Goal: Transaction & Acquisition: Purchase product/service

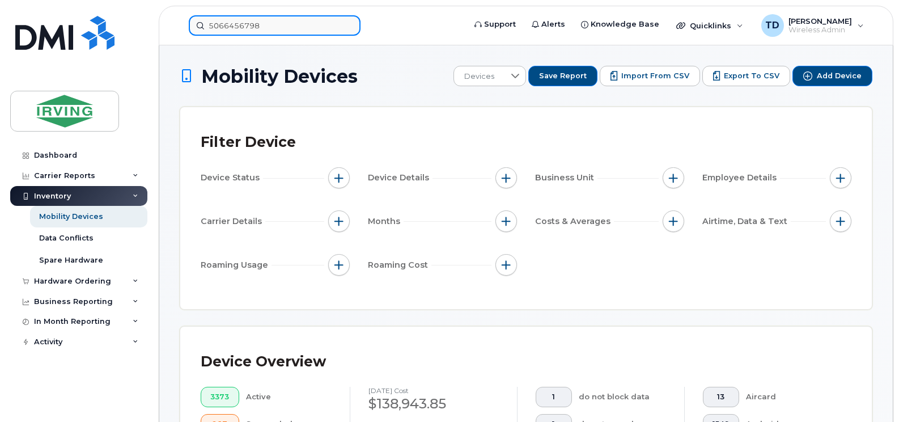
click at [239, 23] on input "5066456798" at bounding box center [275, 25] width 172 height 20
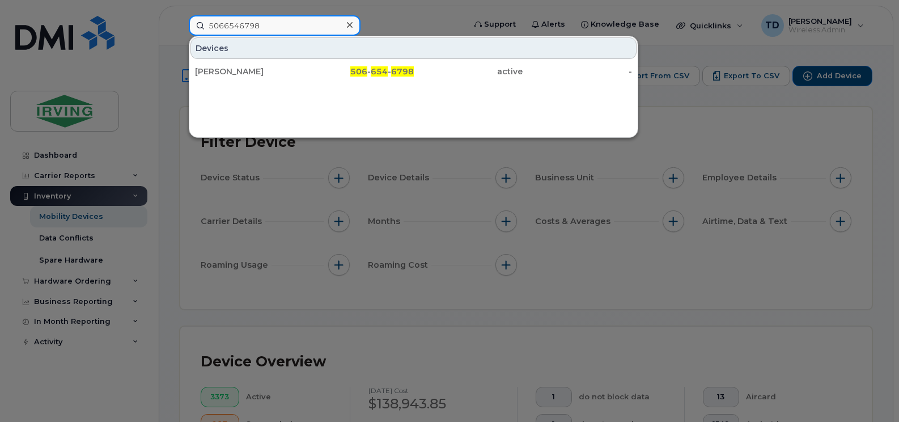
type input "5066546798"
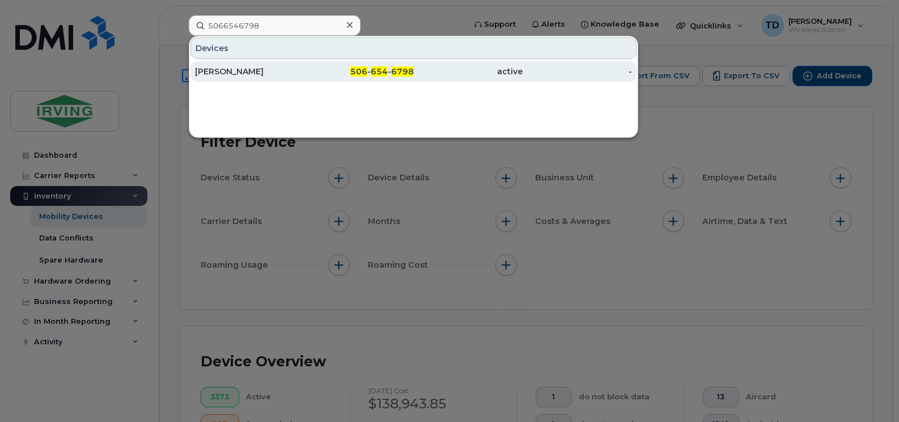
click at [290, 65] on div "[PERSON_NAME]" at bounding box center [249, 71] width 109 height 20
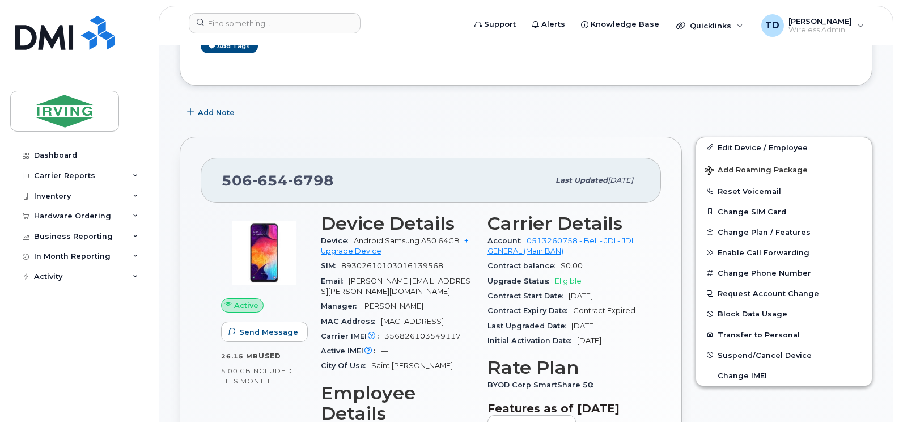
scroll to position [227, 0]
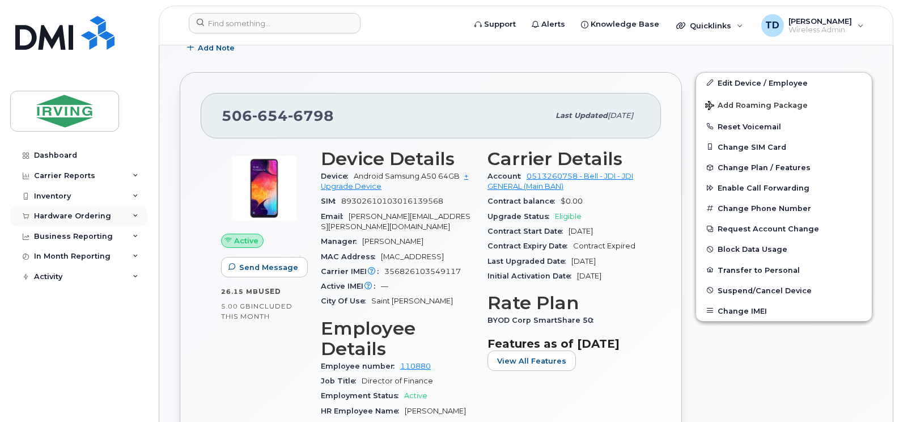
click at [134, 211] on div "Hardware Ordering" at bounding box center [78, 216] width 137 height 20
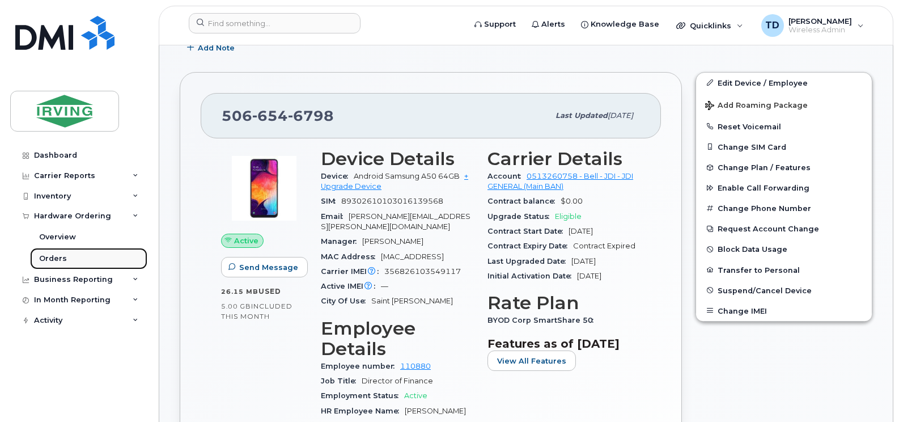
click at [48, 258] on div "Orders" at bounding box center [53, 258] width 28 height 10
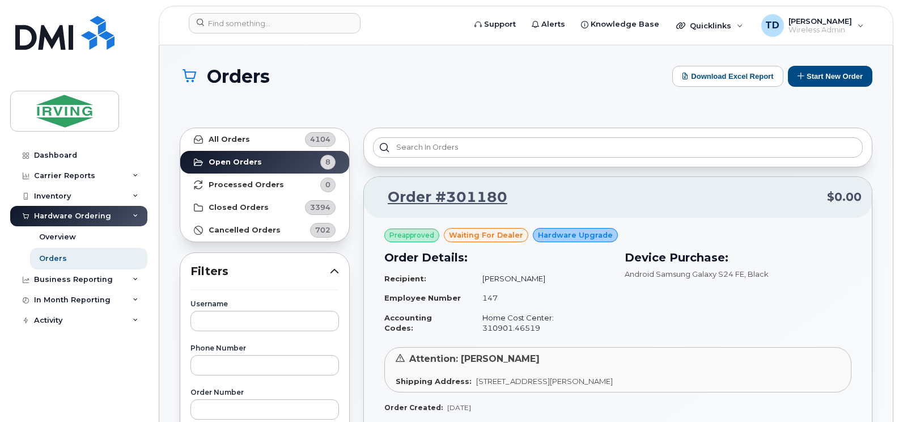
click at [467, 102] on div "Orders Download Excel Report Start New Order" at bounding box center [526, 86] width 693 height 41
click at [824, 69] on button "Start New Order" at bounding box center [830, 76] width 84 height 21
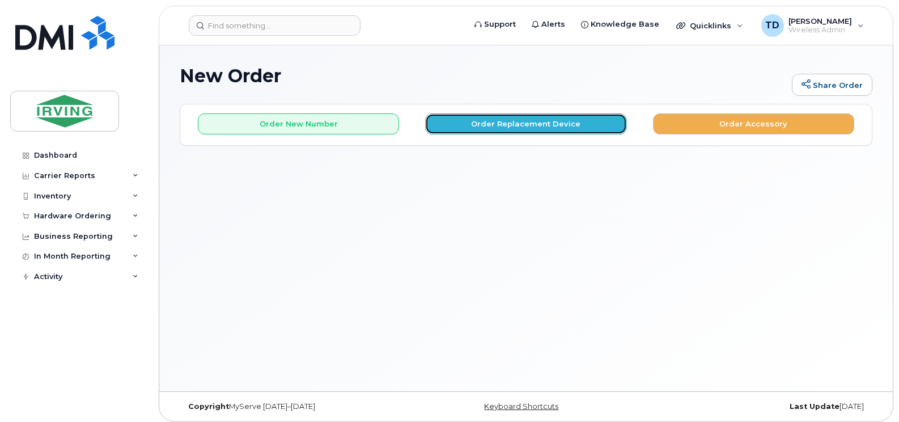
click at [521, 120] on button "Order Replacement Device" at bounding box center [525, 123] width 201 height 21
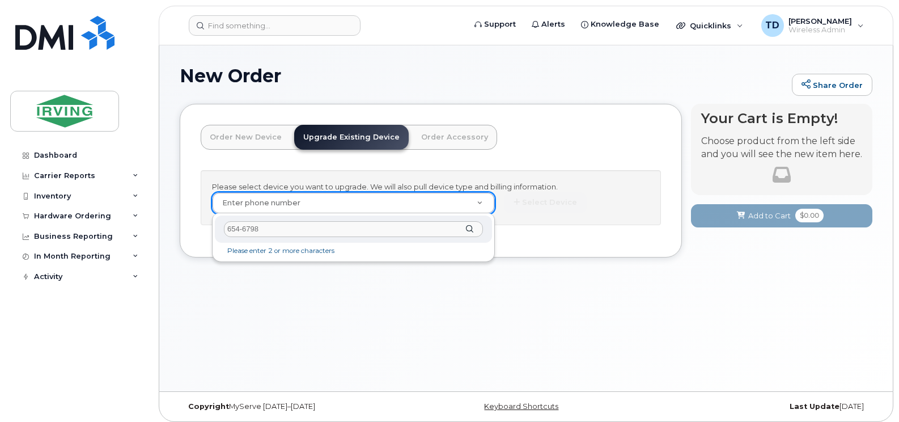
click at [269, 227] on input "654-6798" at bounding box center [353, 229] width 259 height 16
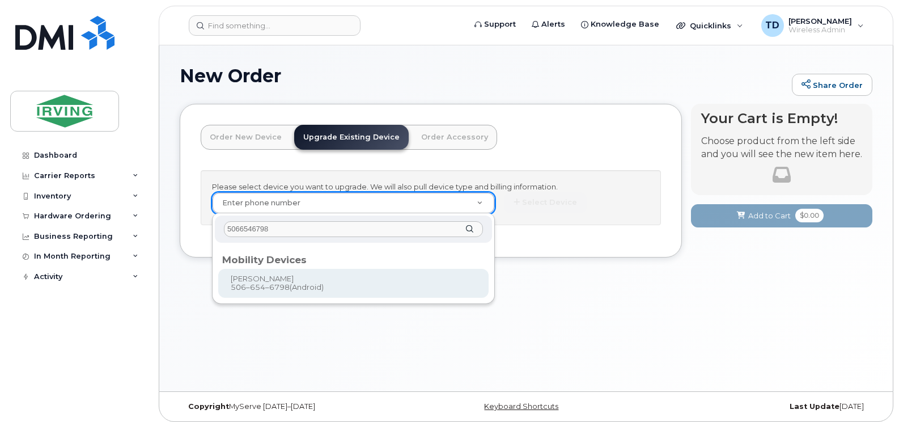
type input "5066546798"
type input "701787"
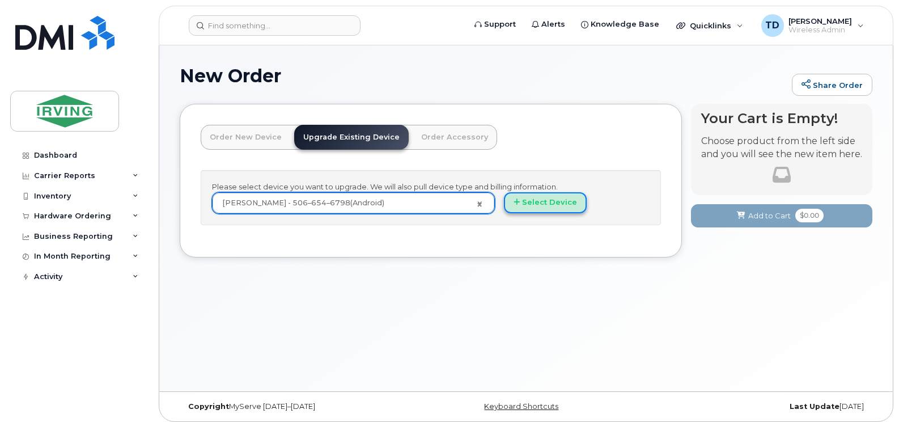
click at [549, 203] on button "Select Device" at bounding box center [545, 202] width 83 height 21
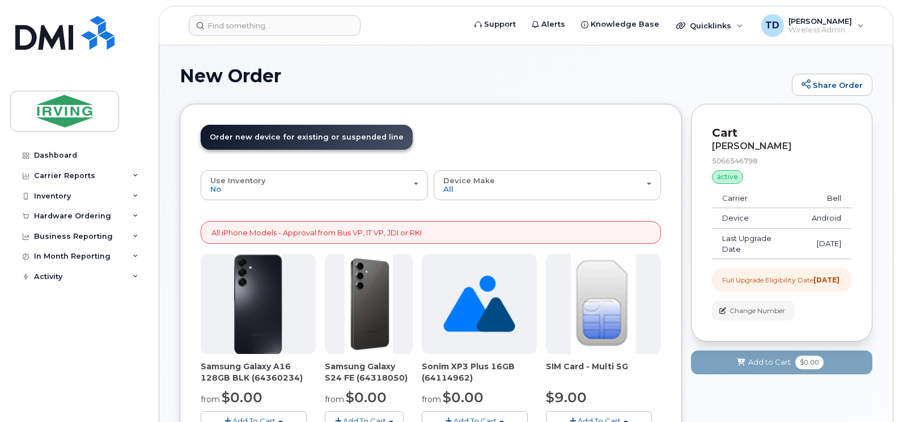
scroll to position [57, 0]
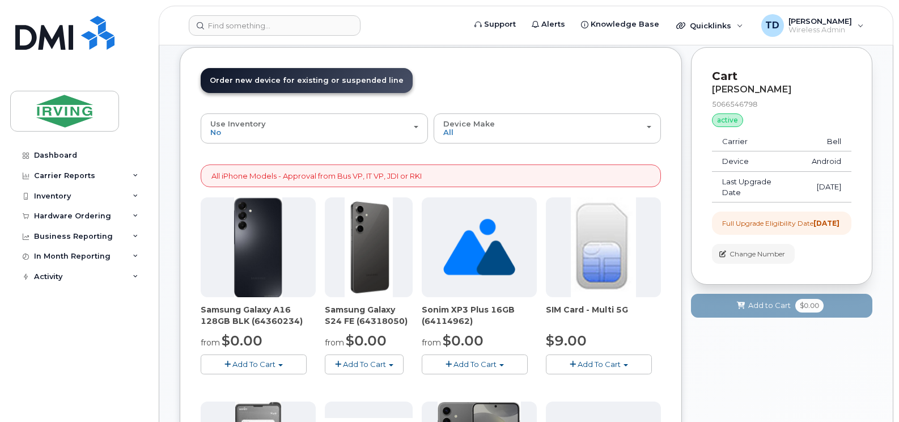
click at [373, 366] on span "Add To Cart" at bounding box center [364, 363] width 43 height 9
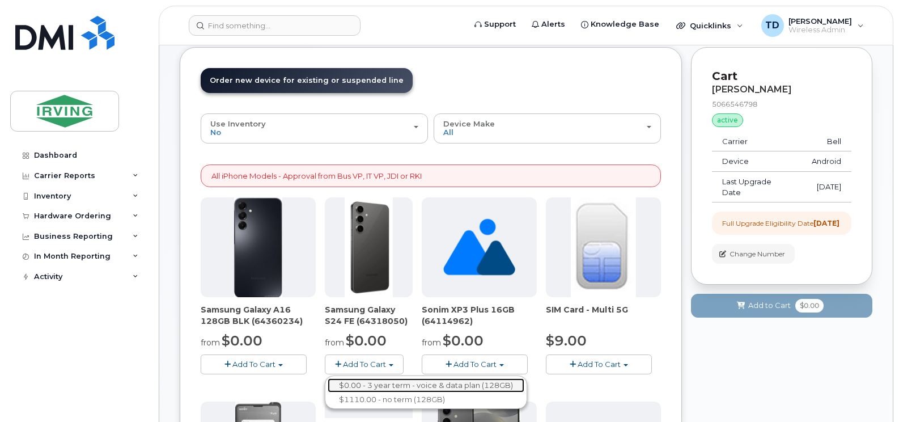
click at [375, 383] on link "$0.00 - 3 year term - voice & data plan (128GB)" at bounding box center [426, 385] width 197 height 14
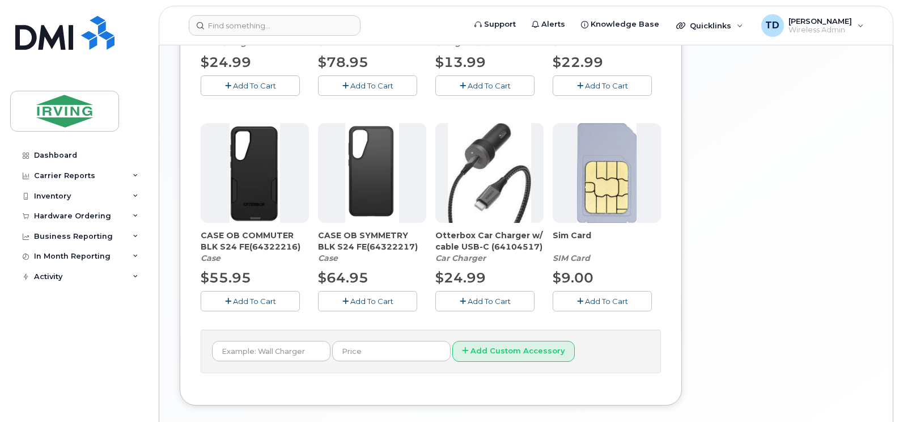
scroll to position [567, 0]
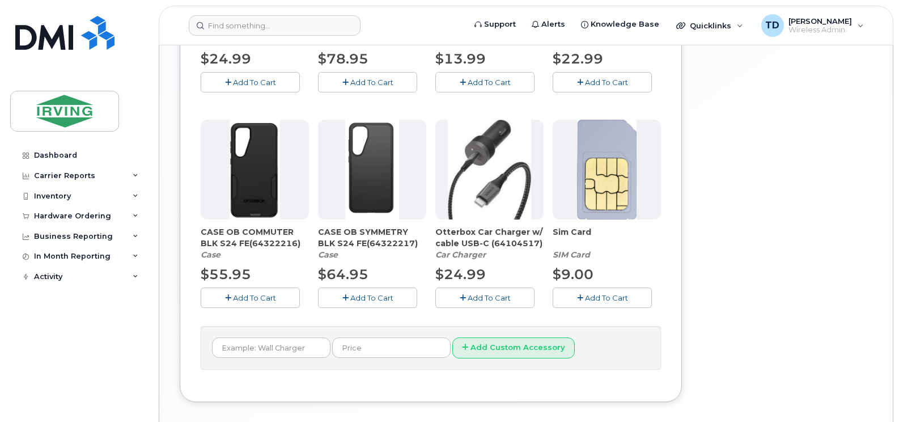
click at [247, 300] on span "Add To Cart" at bounding box center [254, 297] width 43 height 9
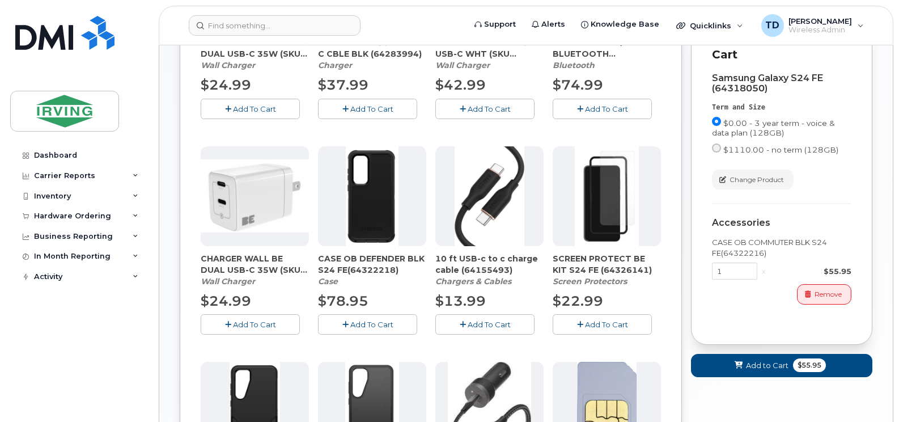
scroll to position [227, 0]
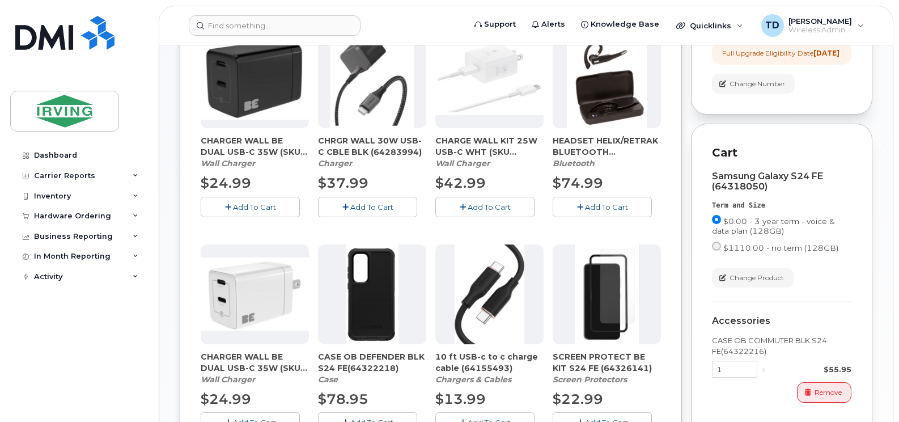
click at [228, 201] on button "Add To Cart" at bounding box center [250, 207] width 99 height 20
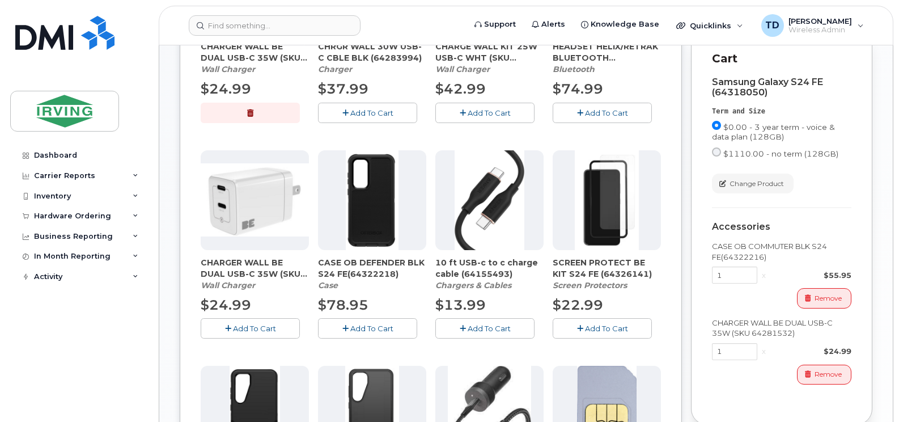
scroll to position [340, 0]
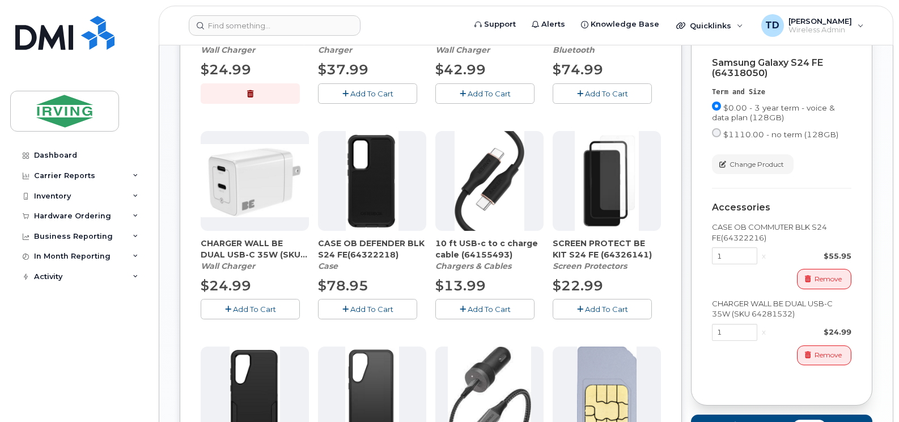
click at [600, 312] on span "Add To Cart" at bounding box center [606, 308] width 43 height 9
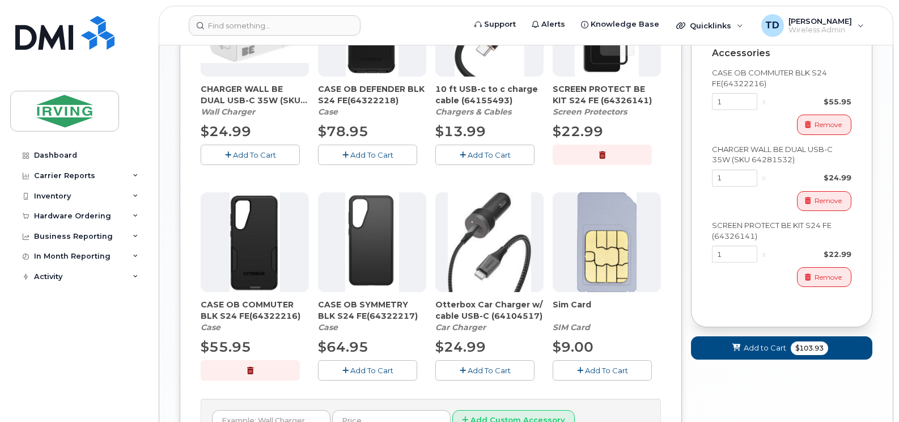
scroll to position [510, 0]
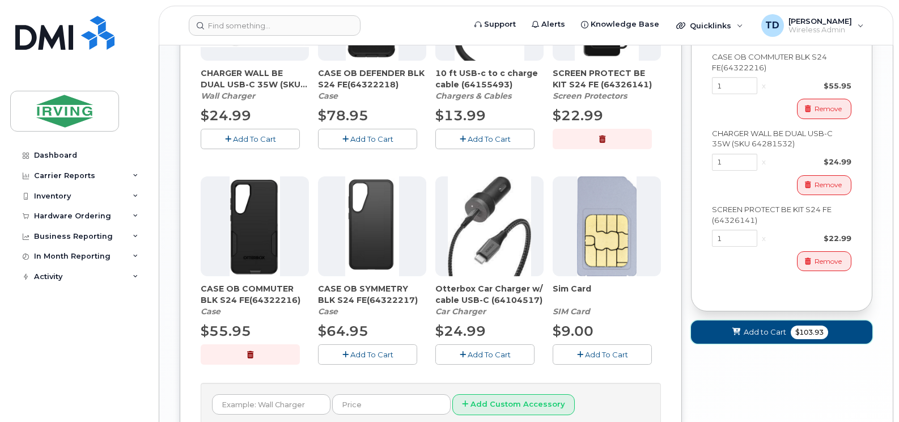
click at [742, 330] on button "Add to Cart $103.93" at bounding box center [781, 331] width 181 height 23
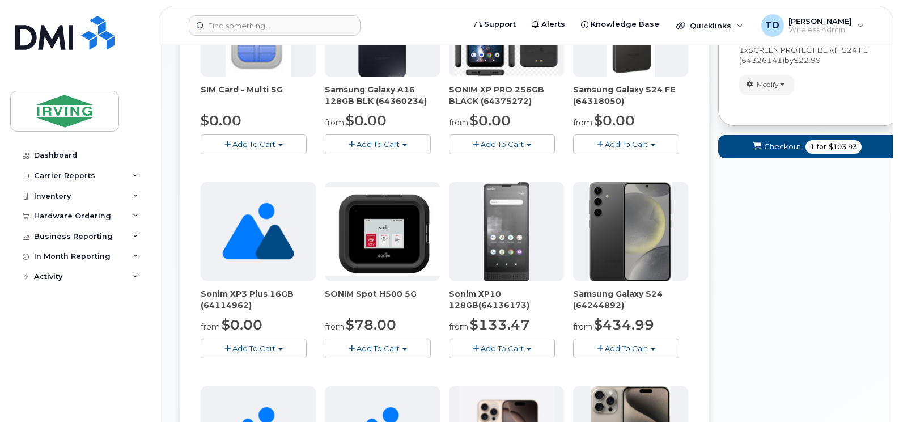
scroll to position [91, 0]
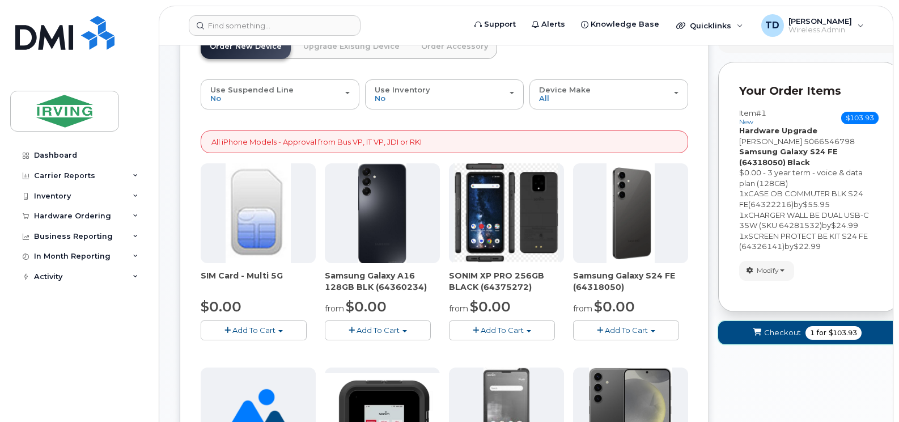
click at [778, 333] on span "Checkout" at bounding box center [782, 332] width 37 height 11
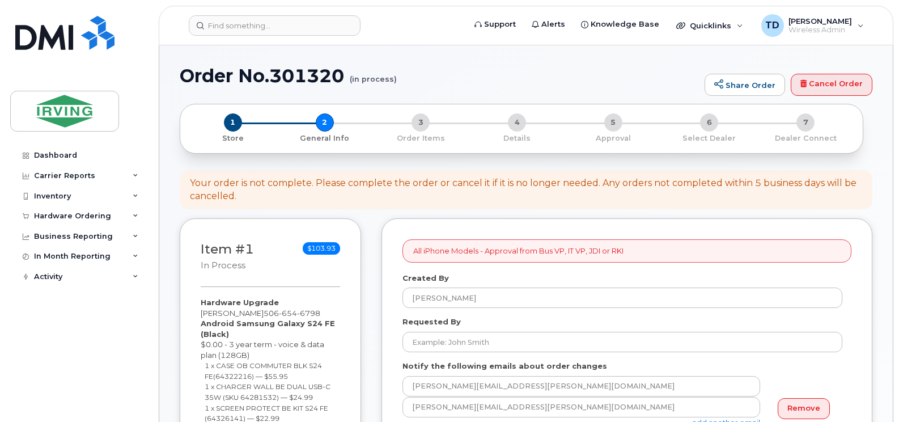
select select
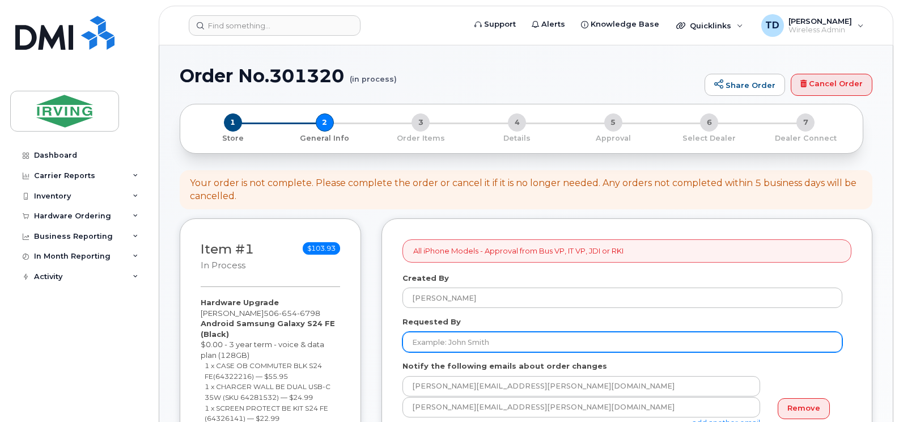
click at [475, 345] on input "Requested By" at bounding box center [622, 342] width 440 height 20
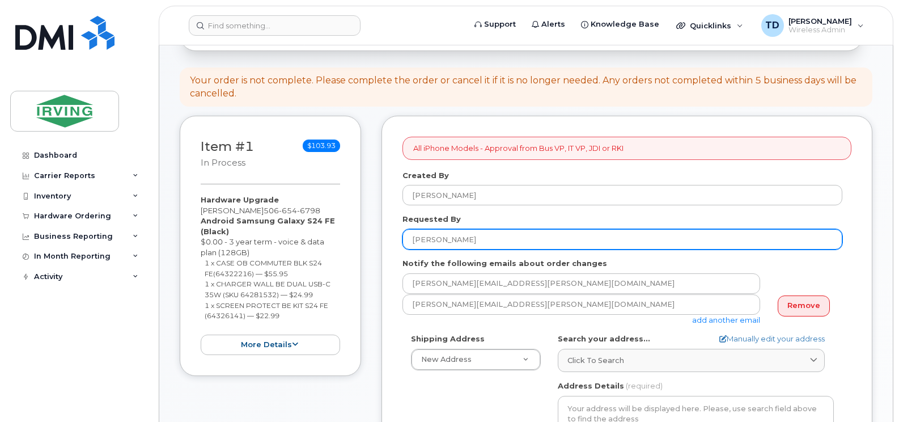
scroll to position [113, 0]
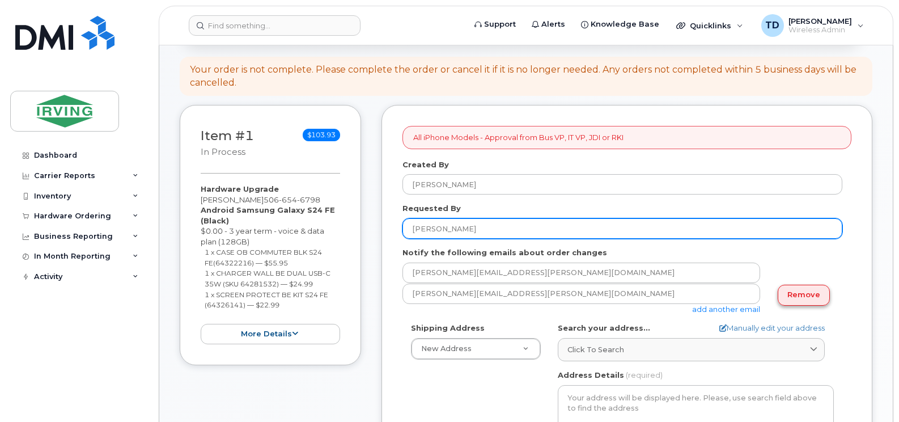
type input "Jill Whitaker"
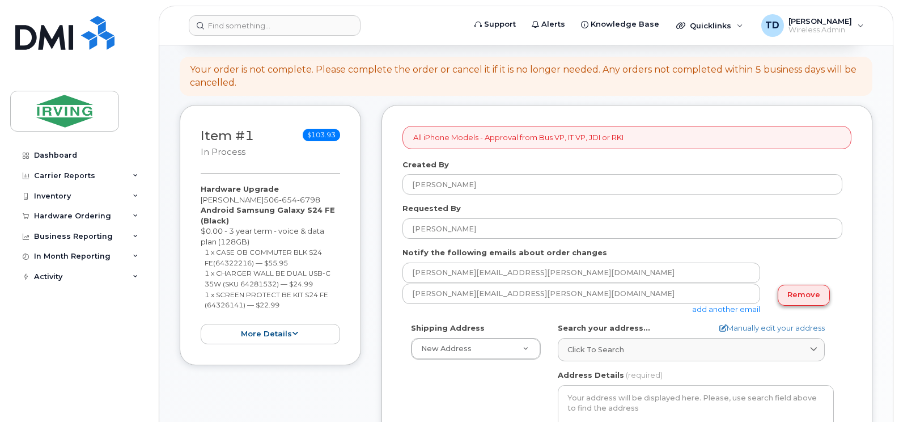
click at [796, 294] on link "Remove" at bounding box center [804, 294] width 52 height 21
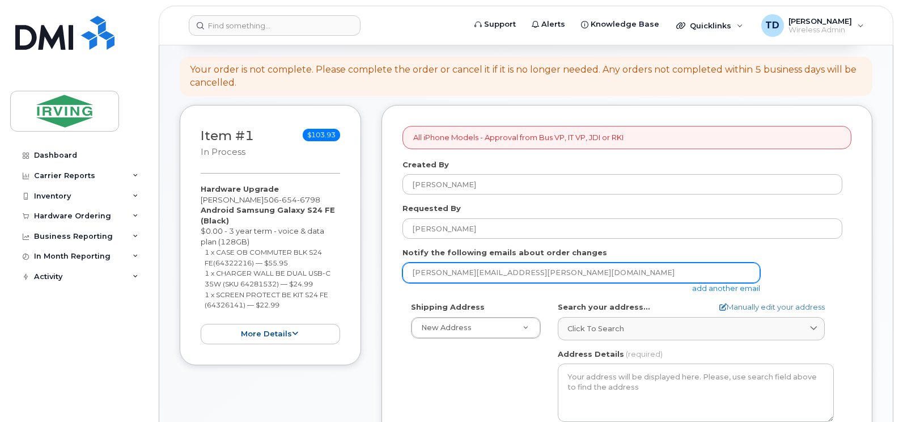
click at [717, 269] on input "[PERSON_NAME][EMAIL_ADDRESS][PERSON_NAME][DOMAIN_NAME]" at bounding box center [581, 272] width 358 height 20
type input "jdiswitchboard@jdirving.com"
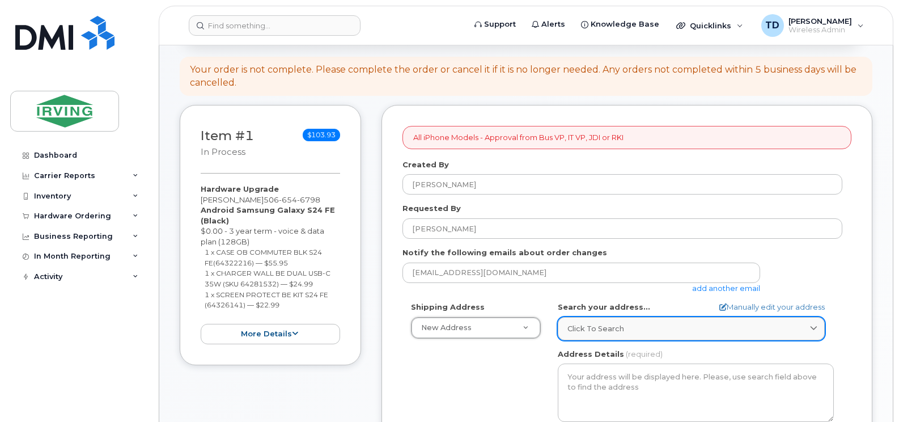
click at [584, 328] on span "Click to search" at bounding box center [595, 328] width 57 height 11
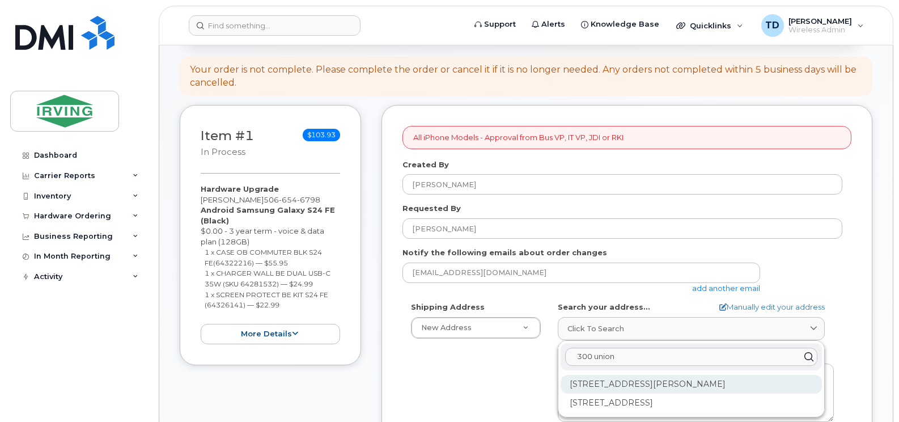
type input "300 union"
click at [650, 382] on div "300 Union St Saint John NB E2L 4Z2" at bounding box center [690, 384] width 261 height 19
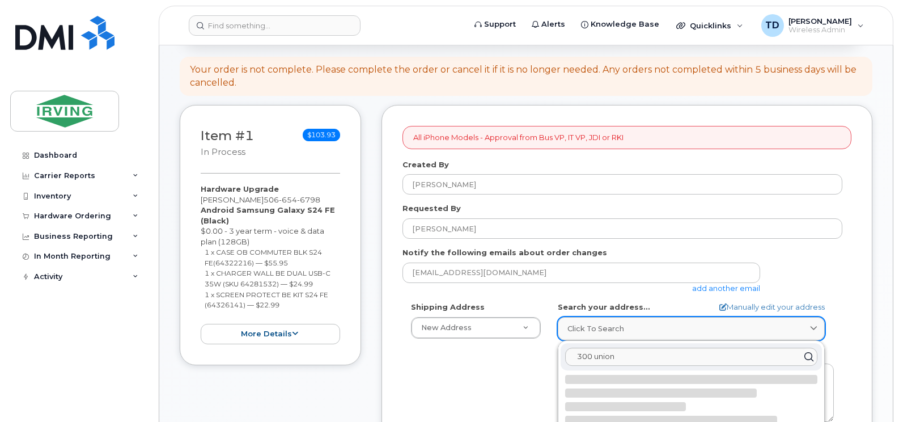
select select
type textarea "300 Union St SAINT JOHN NB E2L 4Z2 CANADA"
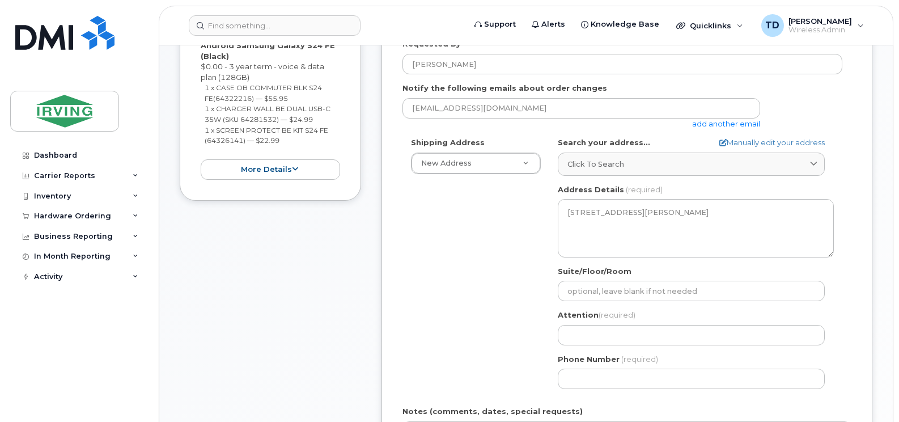
scroll to position [283, 0]
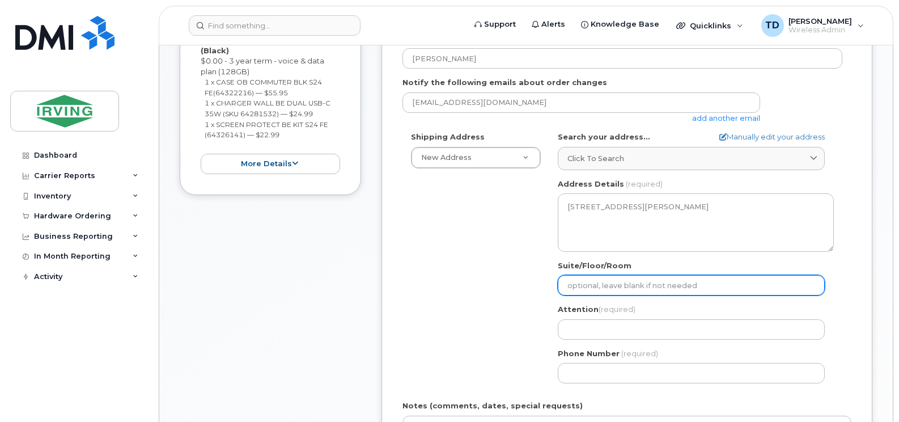
click at [620, 290] on input "Suite/Floor/Room" at bounding box center [691, 285] width 267 height 20
select select
type input "8"
select select
type input "8t"
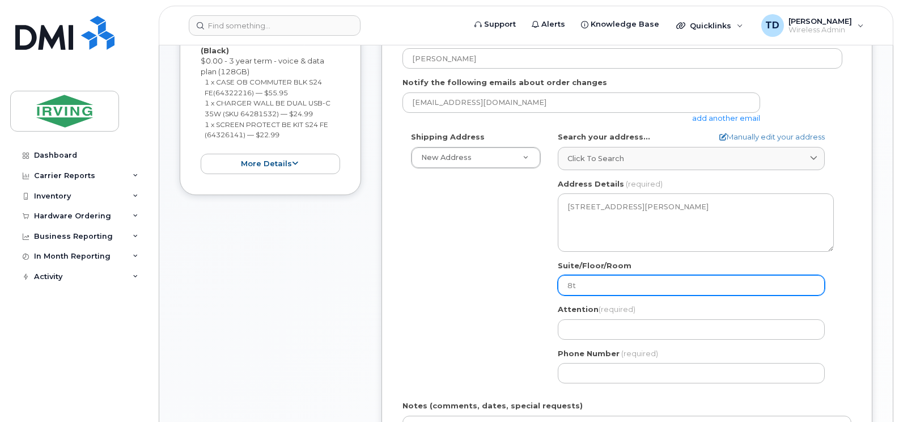
select select
type input "8th"
select select
type input "8th f"
select select
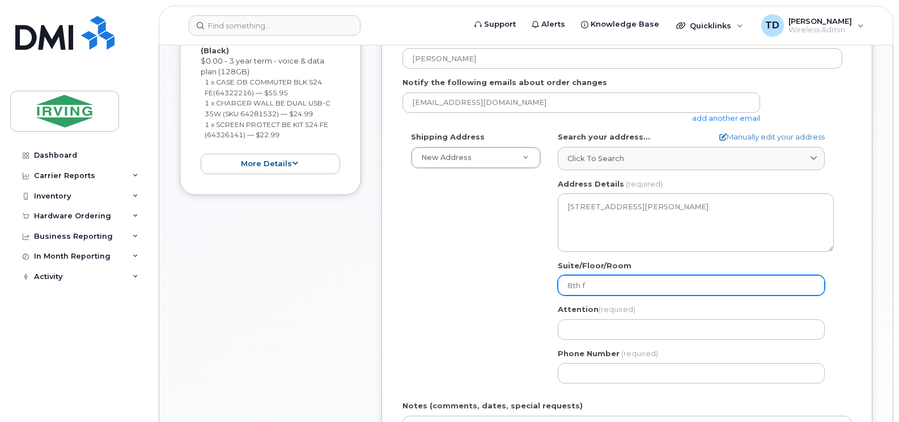
type input "8th fl"
select select
type input "8th flo"
select select
type input "8th floo"
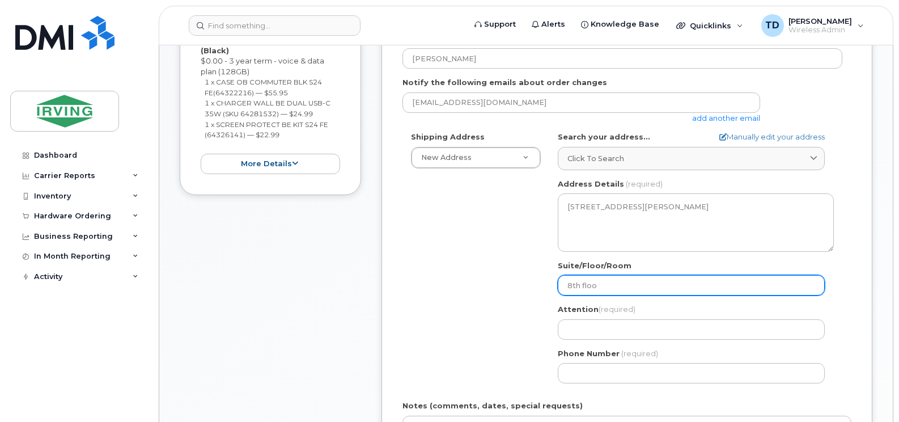
select select
type input "8th floor"
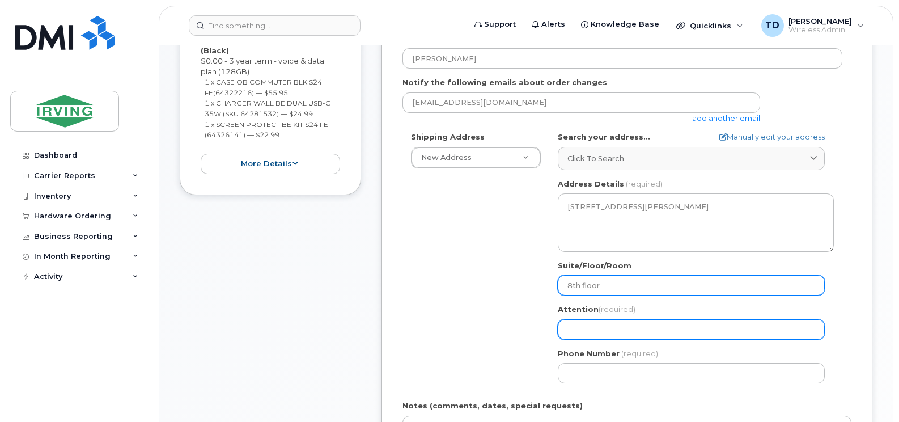
select select
type input "Ju"
select select
type input "Jui"
select select
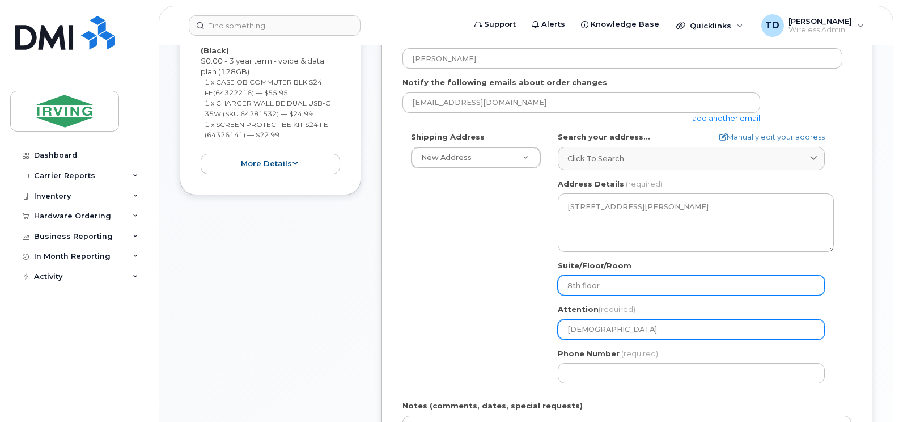
type input "Ju"
select select
type input "J"
select select
type input "Ji"
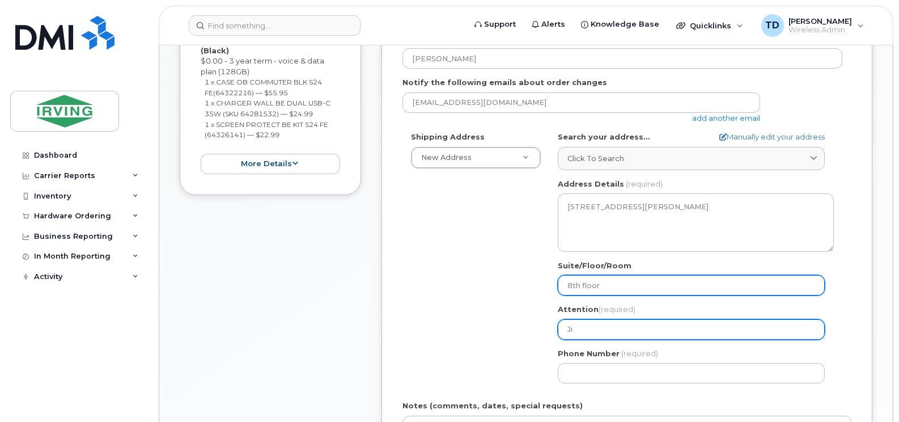
select select
type input "Jil"
select select
type input "Jill"
select select
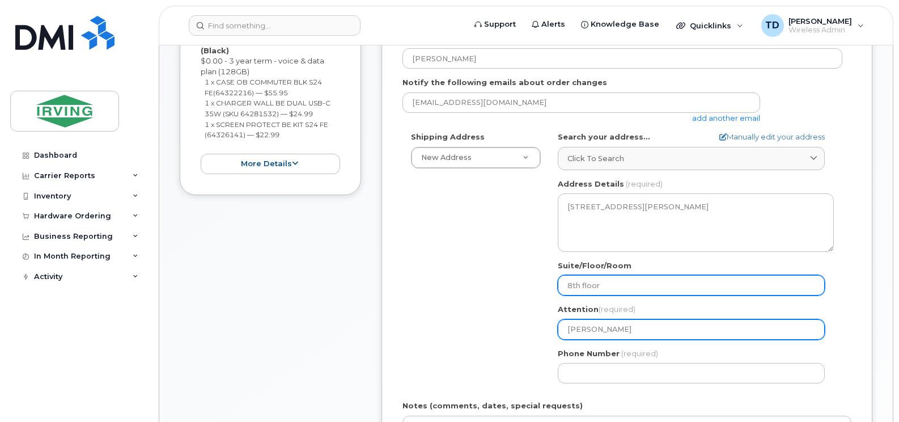
type input "Jill W"
select select
type input "Jill Wh"
select select
type input "Jill Whi"
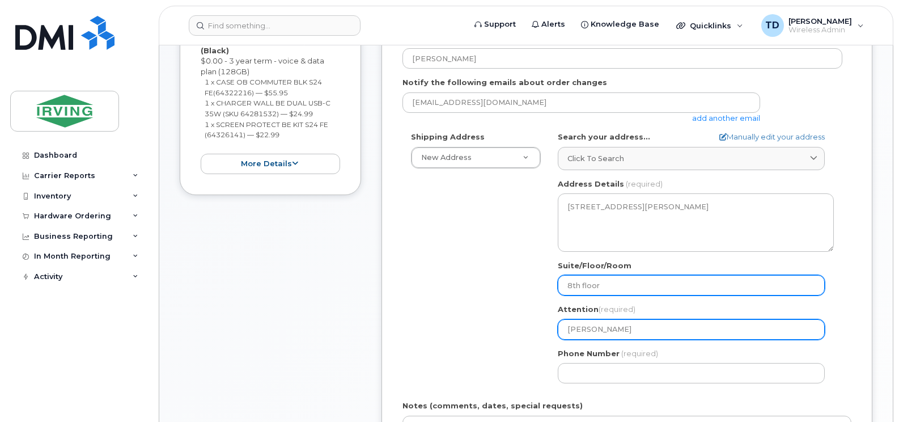
select select
type input "Jill Whit"
select select
type input "Jill Whita"
select select
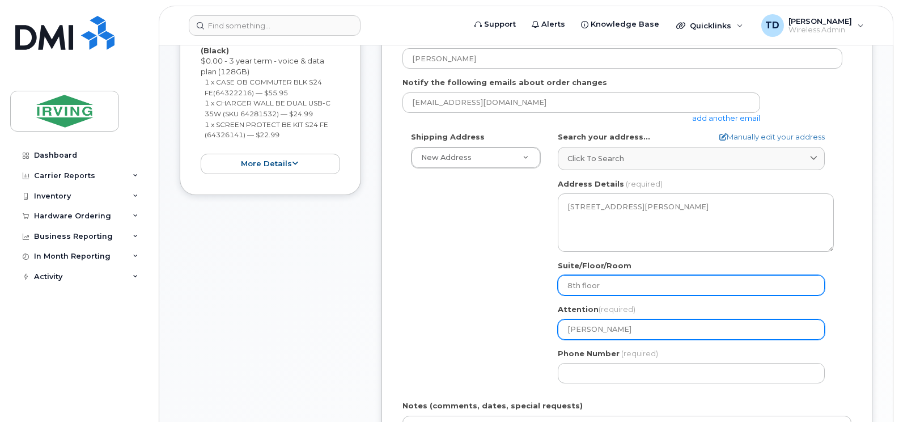
type input "Jill Whitab"
select select
type input "Jill Whita"
select select
type input "Jill Whitak"
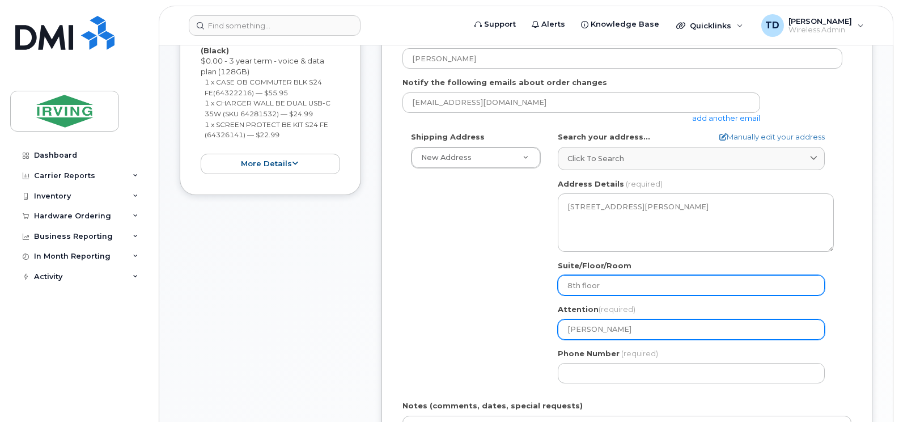
select select
type input "Jill Whitake"
select select
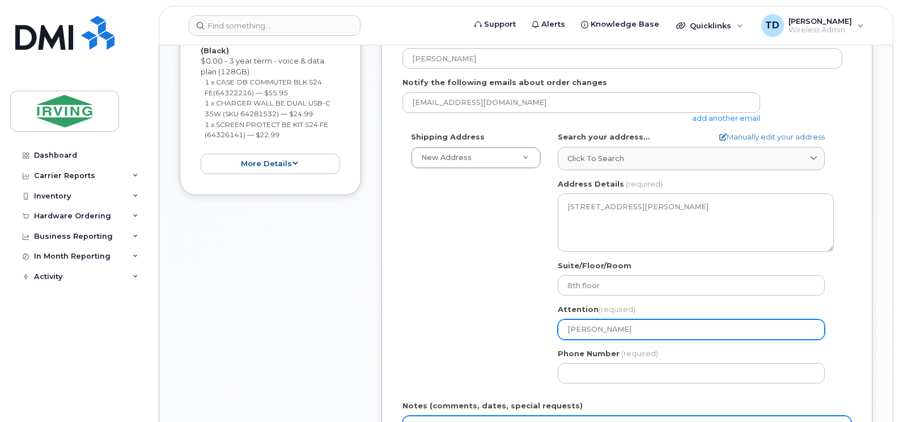
type input "[PERSON_NAME]"
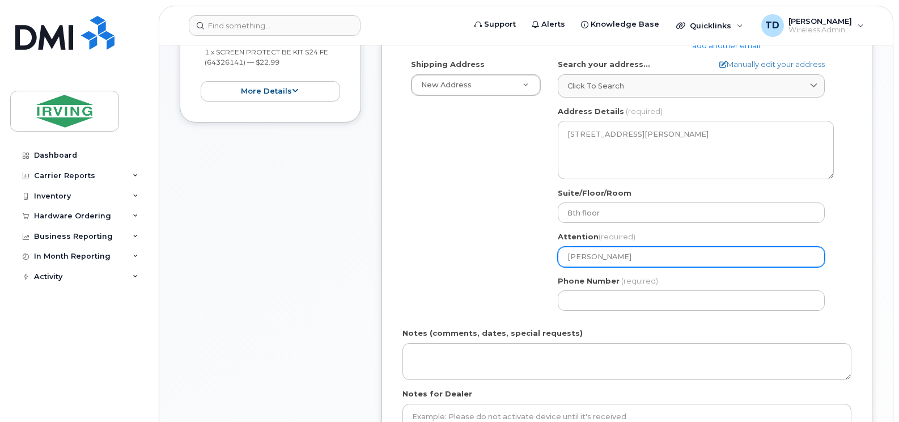
scroll to position [397, 0]
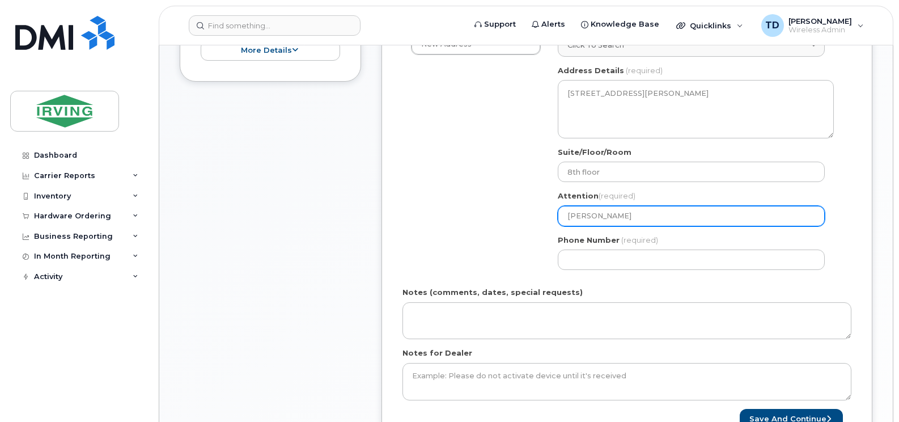
click at [634, 215] on input "[PERSON_NAME]" at bounding box center [691, 216] width 267 height 20
select select
type input "L"
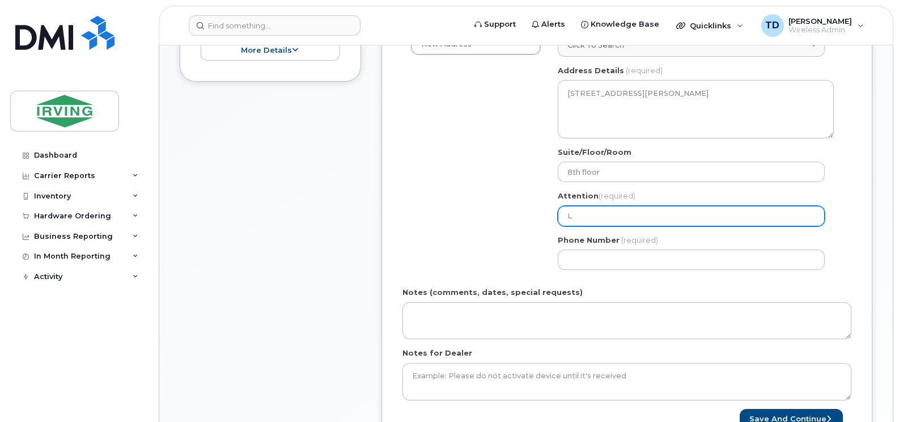
select select
type input "Lo"
select select
type input "Lor"
select select
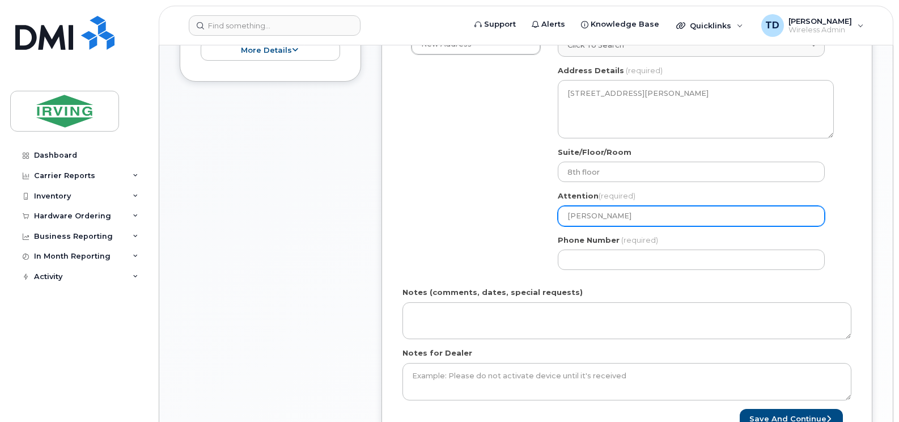
type input "Lori"
select select
type input "Lori M"
select select
type input "Lori Mo"
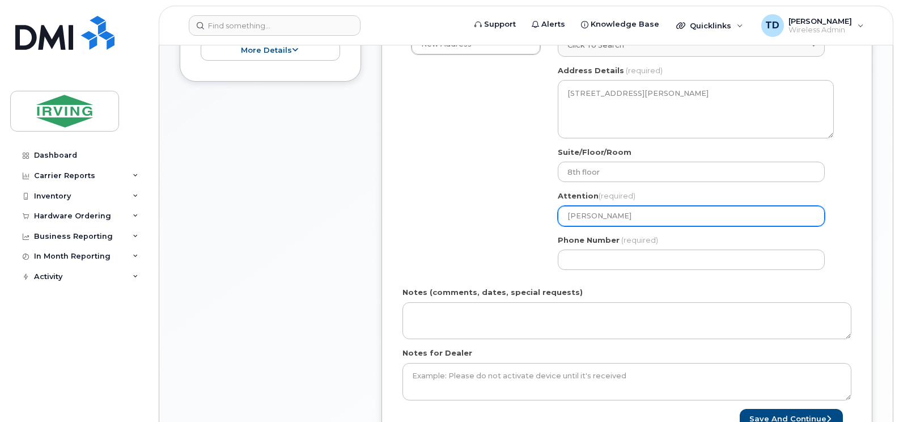
select select
type input "Lori Mos"
select select
type input "Lori Mosh"
select select
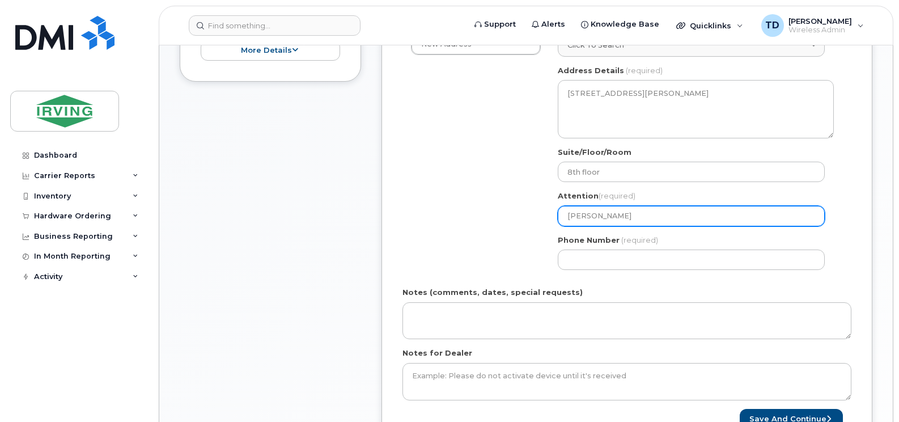
type input "Lori Moshe"
select select
type input "[PERSON_NAME]"
type input "506"
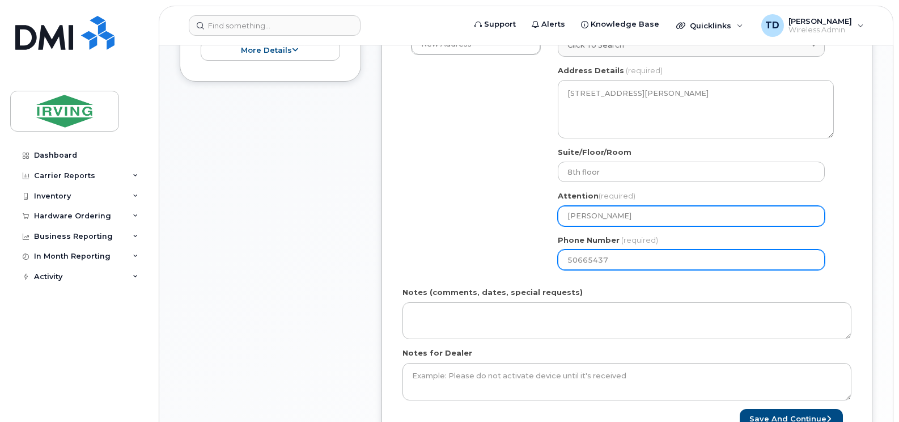
type input "506654379"
select select
type input "5066543798"
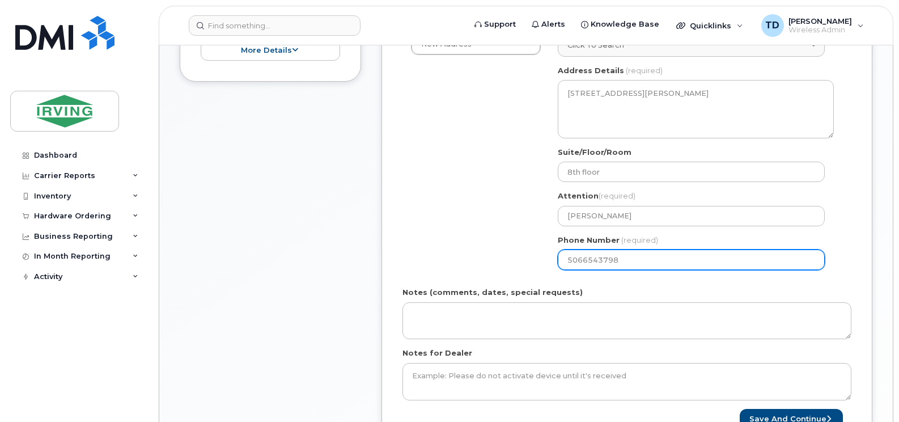
click at [601, 261] on input "5066543798" at bounding box center [691, 259] width 267 height 20
select select
type input "506654798"
select select
type input "5066546798"
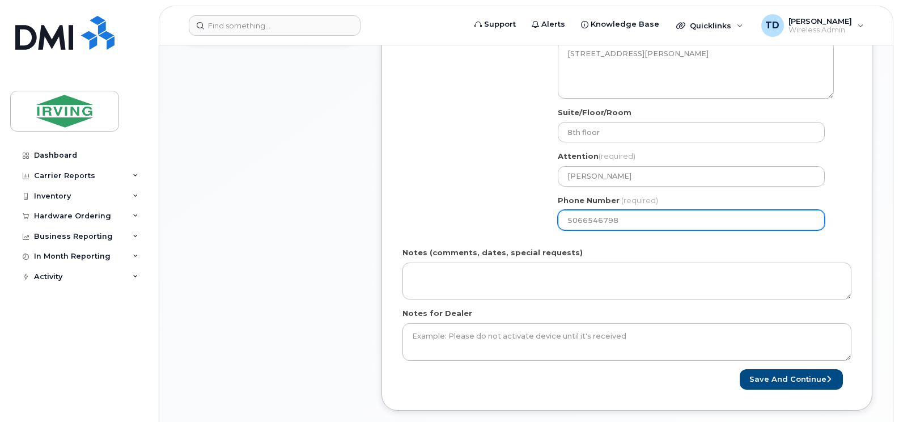
scroll to position [453, 0]
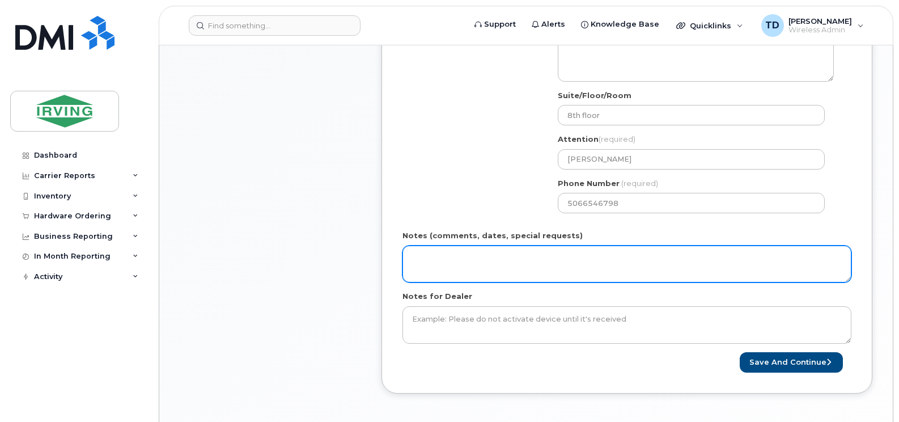
click at [491, 257] on textarea "Notes (comments, dates, special requests)" at bounding box center [626, 263] width 449 height 37
paste textarea "5091530924"
type textarea "Order # 5091530924 Invoice to Legal"
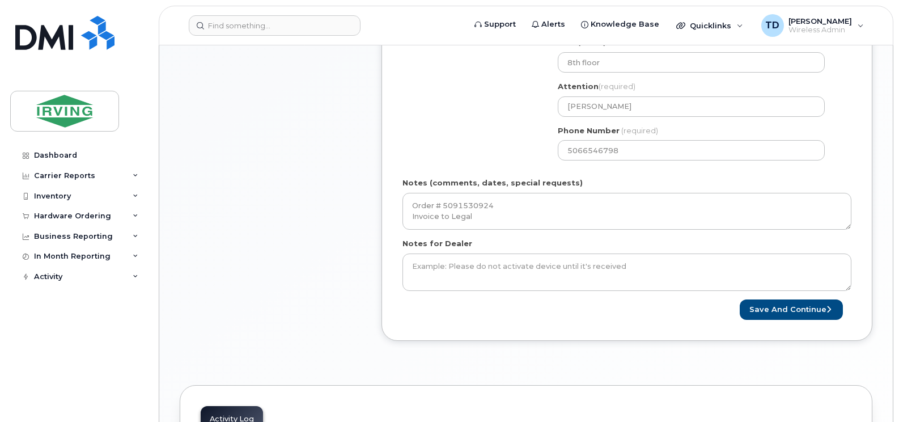
scroll to position [567, 0]
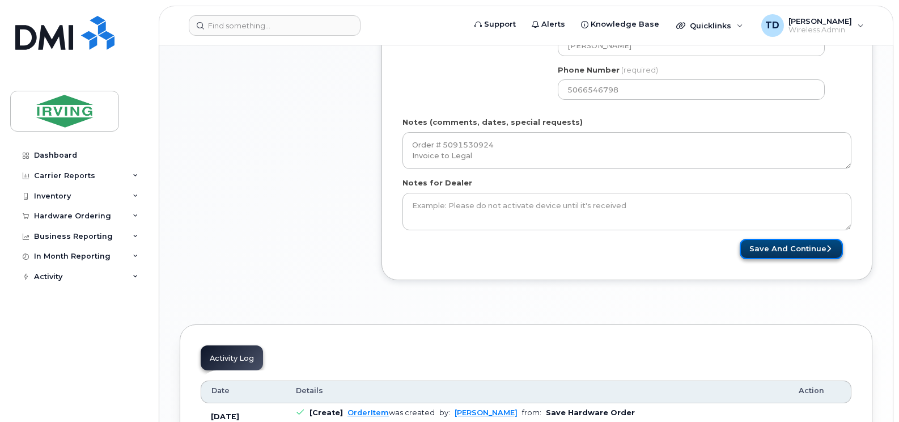
click at [794, 253] on button "Save and Continue" at bounding box center [791, 249] width 103 height 21
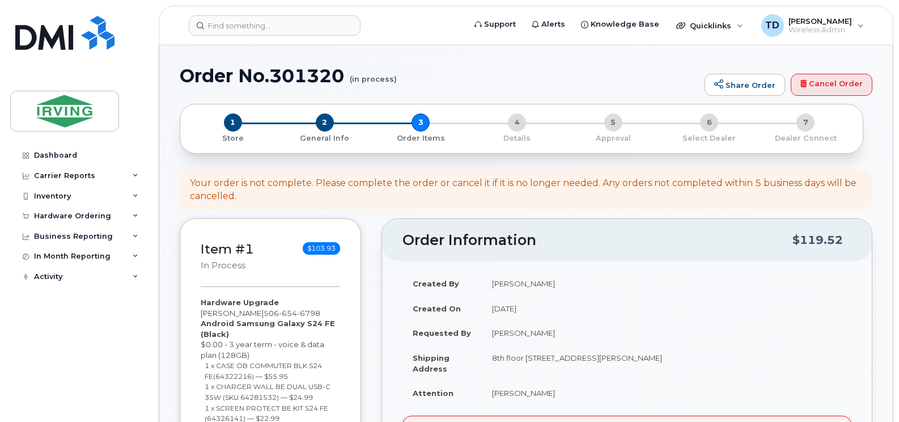
click at [313, 70] on h1 "Order No.301320 (in process)" at bounding box center [439, 76] width 519 height 20
copy h1 "301320"
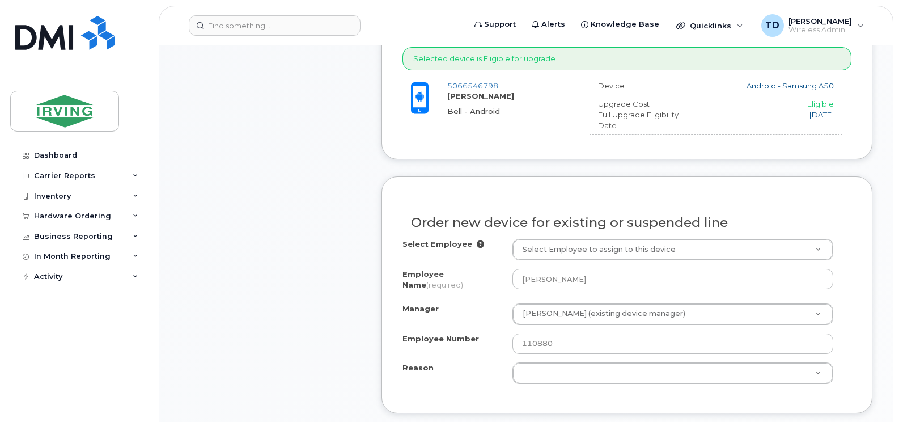
scroll to position [567, 0]
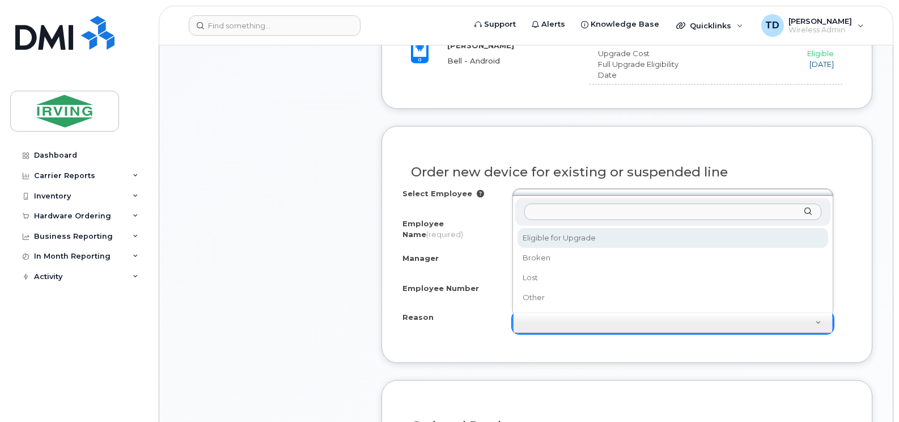
select select "eligible_for_upgrade"
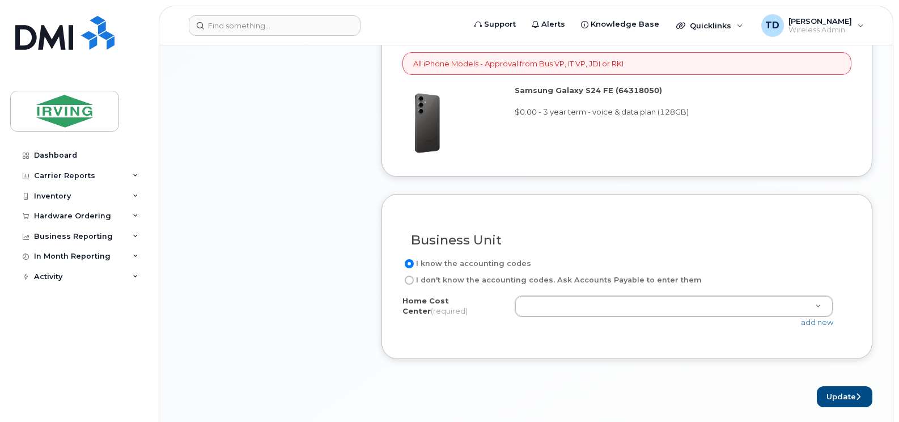
scroll to position [1020, 0]
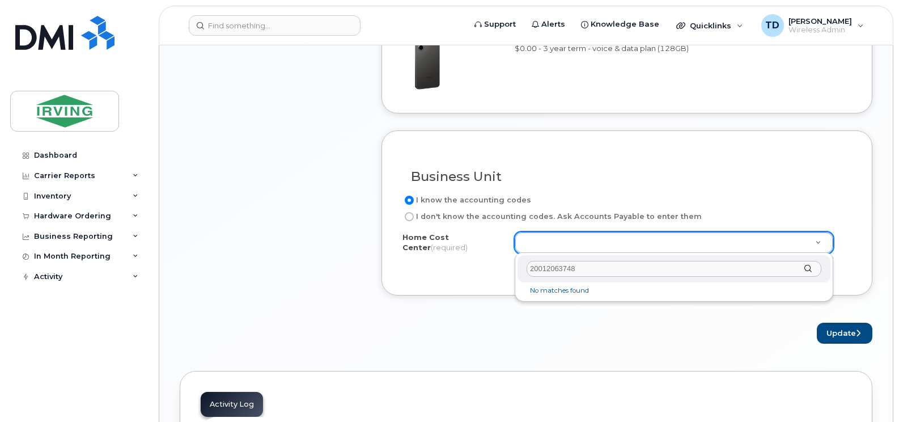
click at [555, 267] on input "20012063748" at bounding box center [673, 269] width 295 height 16
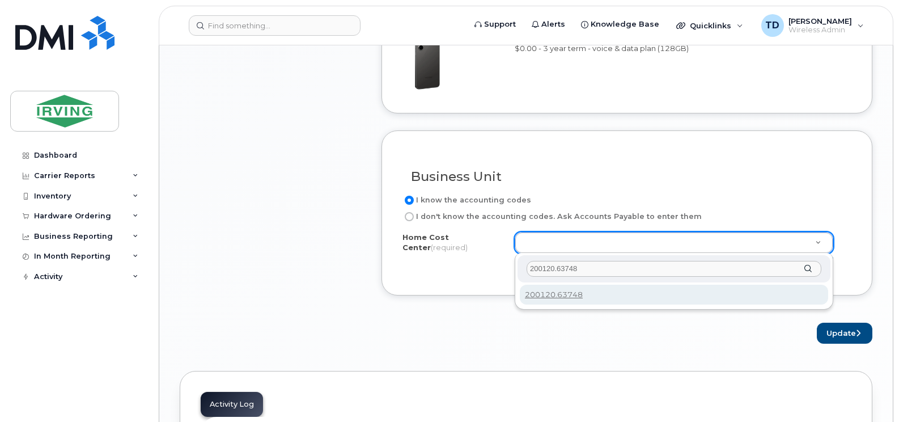
type input "200120.63748"
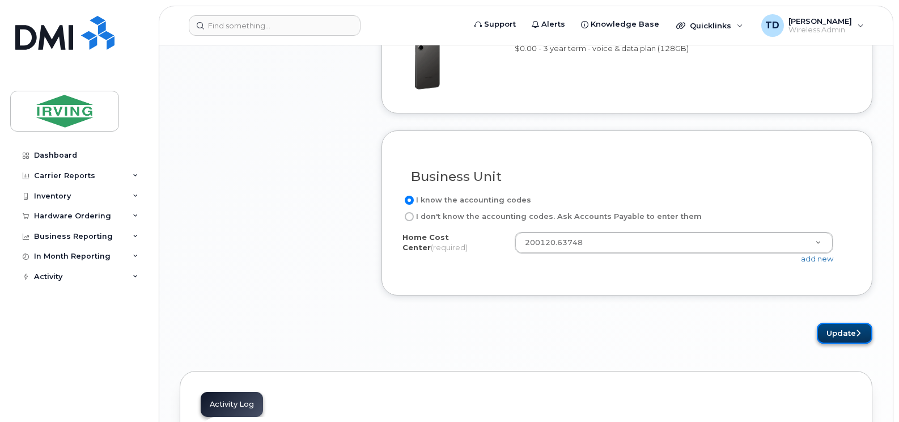
click at [852, 337] on button "Update" at bounding box center [845, 332] width 56 height 21
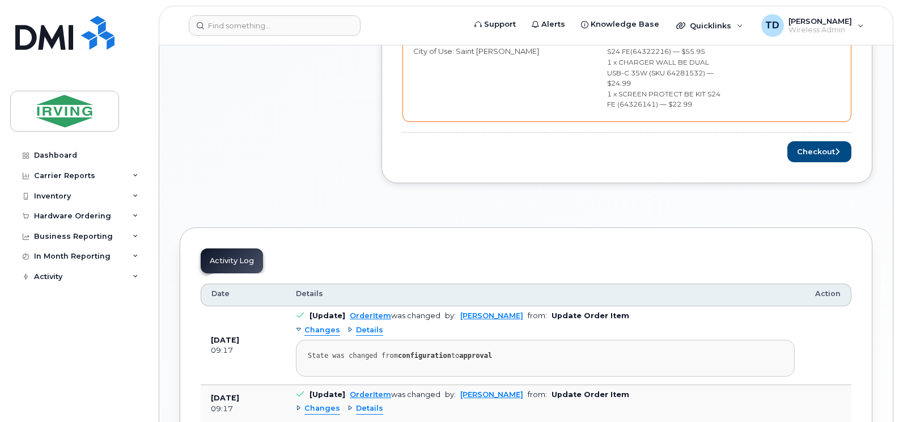
scroll to position [680, 0]
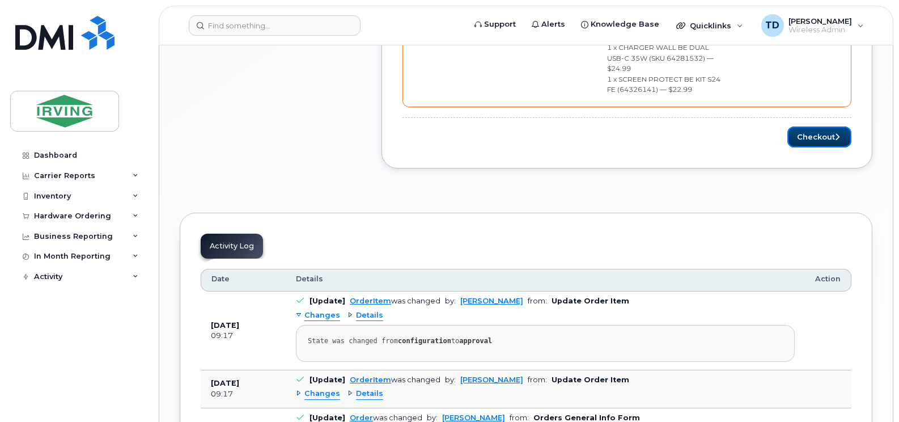
drag, startPoint x: 816, startPoint y: 110, endPoint x: 857, endPoint y: 112, distance: 40.8
click at [816, 126] on button "Checkout" at bounding box center [819, 136] width 64 height 21
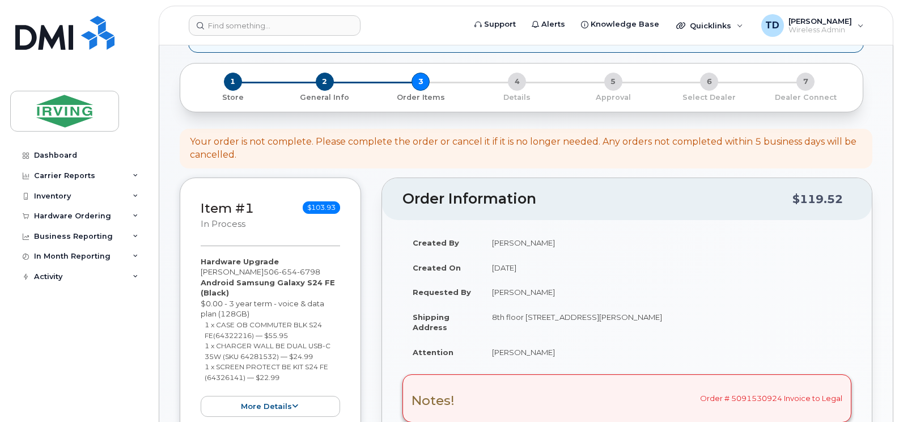
scroll to position [0, 0]
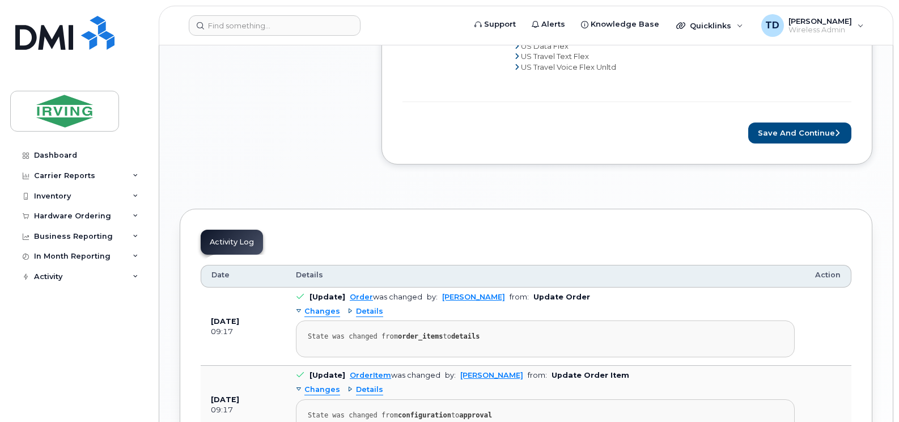
scroll to position [907, 0]
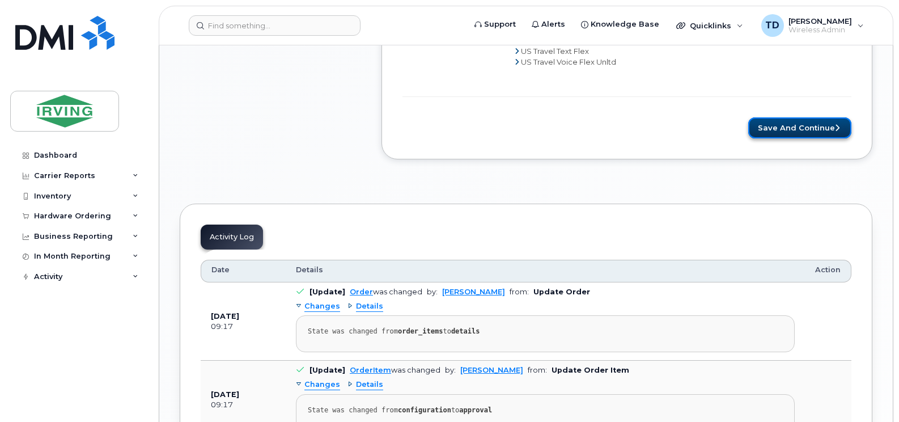
click at [800, 130] on button "Save and Continue" at bounding box center [799, 127] width 103 height 21
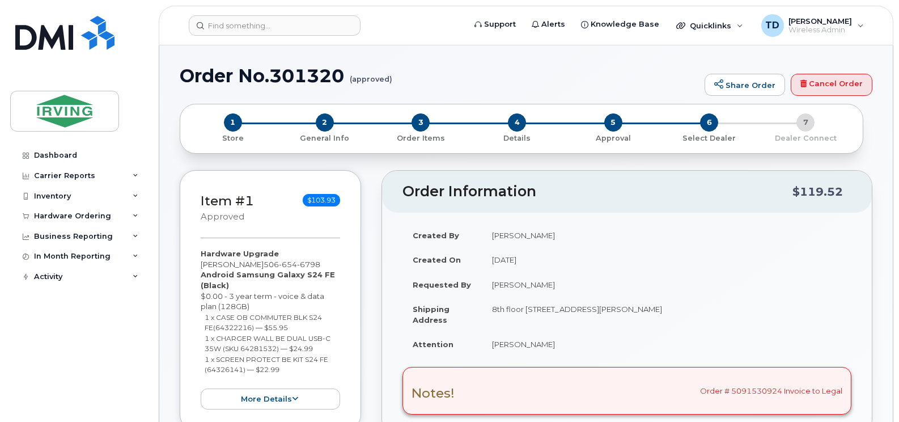
radio input "true"
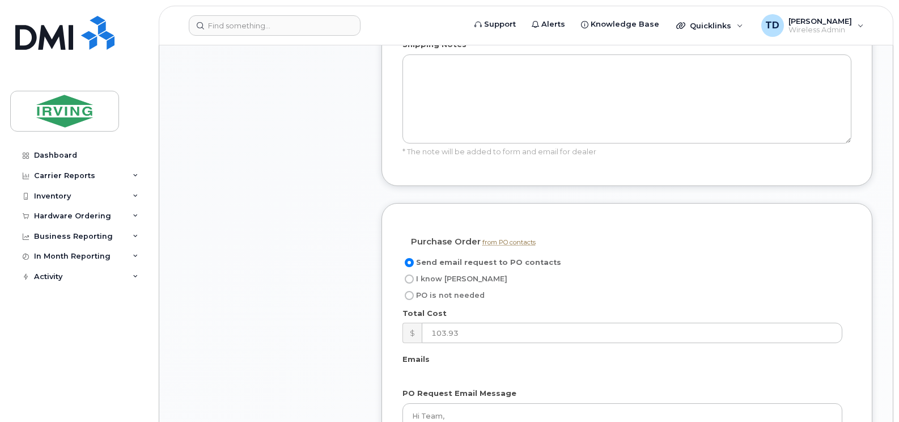
scroll to position [1020, 0]
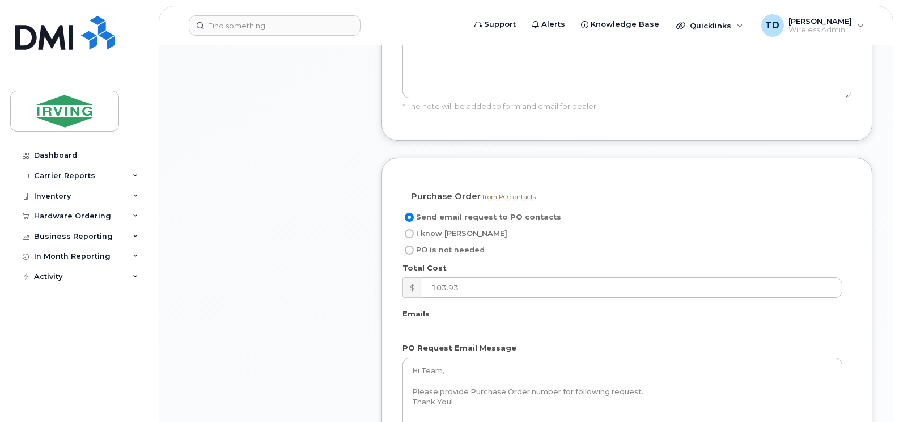
click at [441, 229] on span "I know [PERSON_NAME]" at bounding box center [461, 233] width 91 height 9
click at [414, 229] on input "I know [PERSON_NAME]" at bounding box center [409, 233] width 9 height 9
radio input "true"
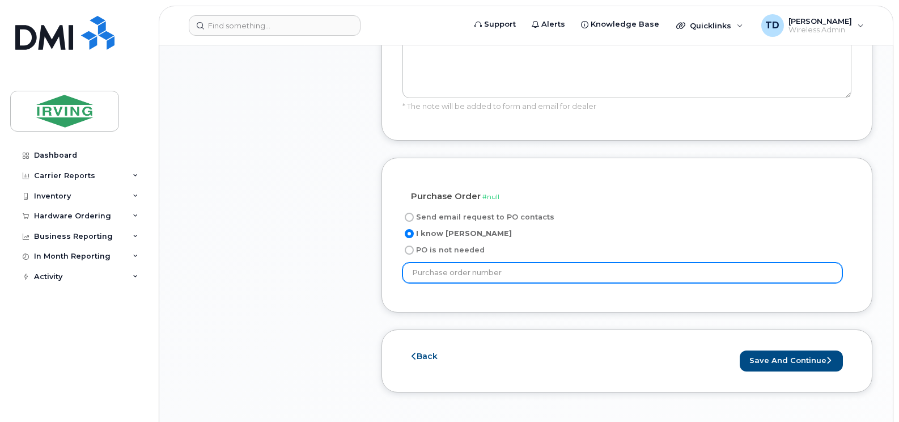
click at [451, 262] on input "text" at bounding box center [622, 272] width 440 height 20
paste input "754243"
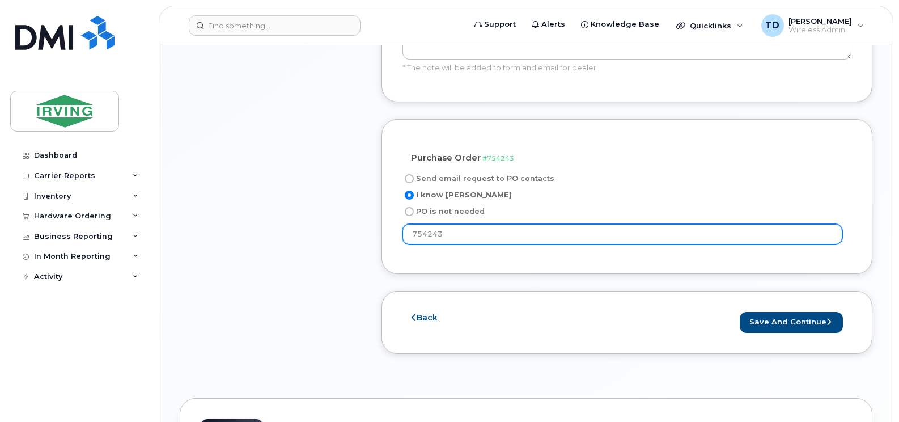
scroll to position [1077, 0]
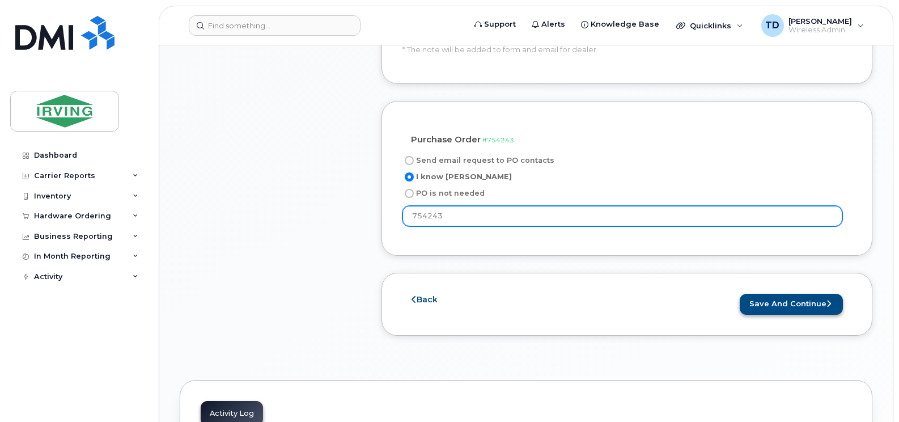
type input "754243"
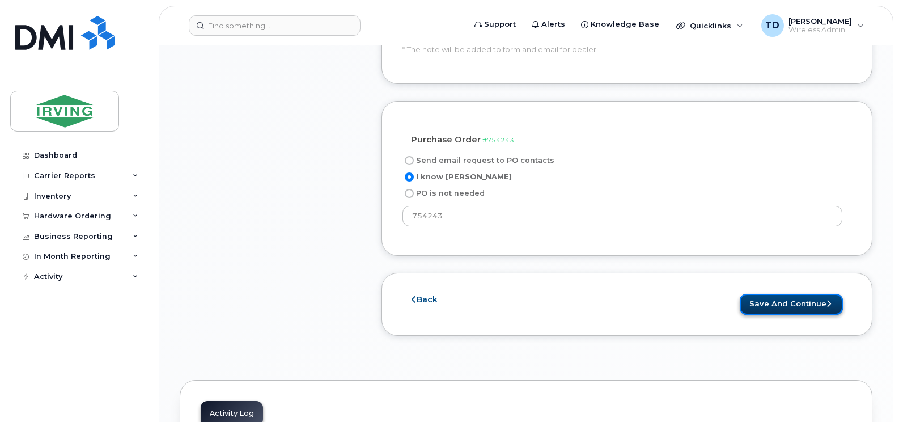
click at [787, 294] on button "Save and Continue" at bounding box center [791, 304] width 103 height 21
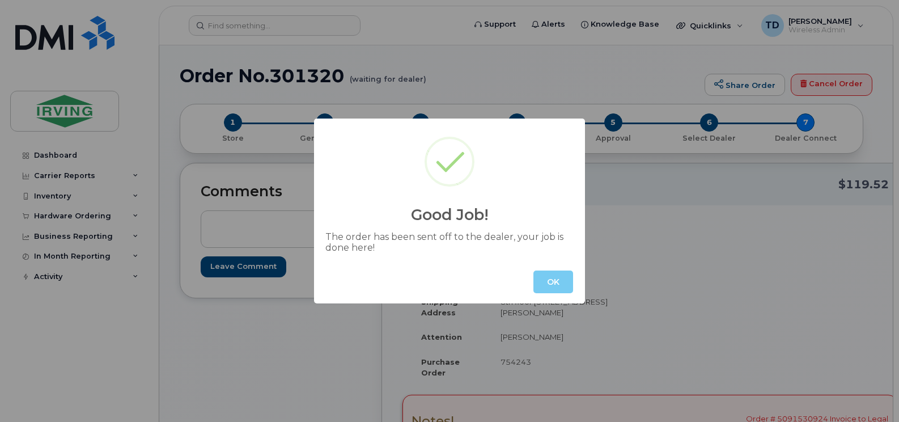
click at [546, 286] on button "OK" at bounding box center [553, 281] width 40 height 23
